Goal: Find specific page/section: Find specific page/section

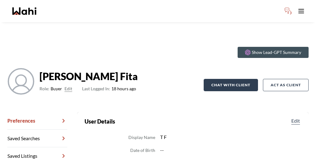
scroll to position [43, 0]
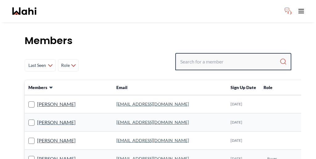
click at [225, 56] on input "Search input" at bounding box center [229, 61] width 99 height 11
paste input "Ouryana"
type input "Ouryana"
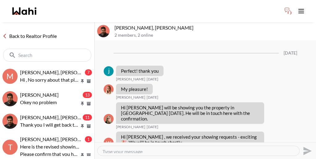
scroll to position [799, 0]
